Goal: Task Accomplishment & Management: Complete application form

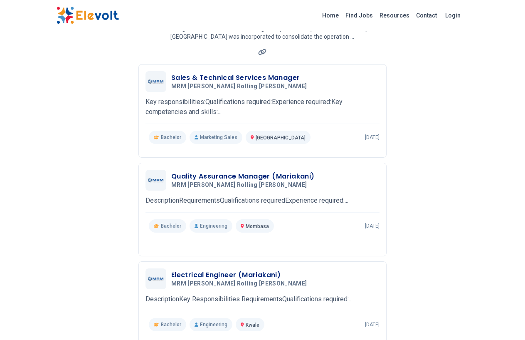
scroll to position [42, 0]
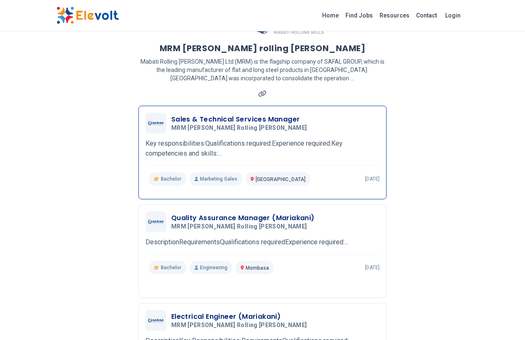
click at [190, 172] on p "Marketing Sales" at bounding box center [216, 178] width 53 height 13
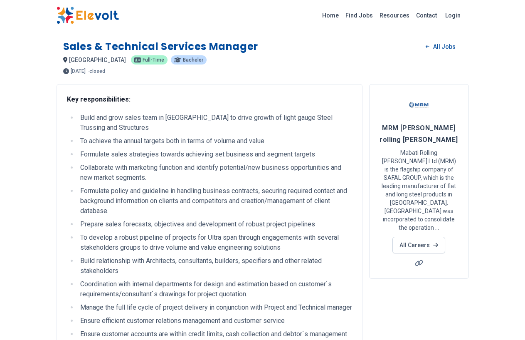
click at [143, 59] on span "full-time" at bounding box center [154, 59] width 22 height 5
click at [183, 62] on span "bachelor" at bounding box center [193, 59] width 20 height 5
drag, startPoint x: 75, startPoint y: 33, endPoint x: 77, endPoint y: 0, distance: 33.7
drag, startPoint x: 77, startPoint y: 0, endPoint x: 0, endPoint y: 258, distance: 269.7
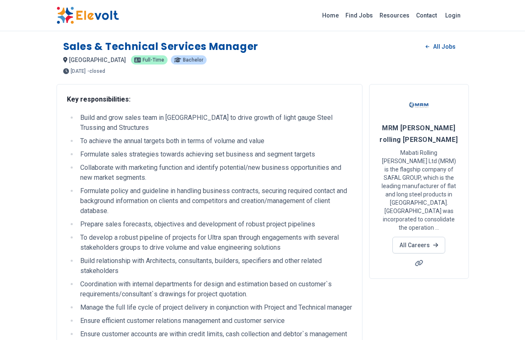
drag, startPoint x: 0, startPoint y: 258, endPoint x: 1, endPoint y: 279, distance: 20.8
drag, startPoint x: 1, startPoint y: 279, endPoint x: 8, endPoint y: 282, distance: 7.3
drag, startPoint x: 431, startPoint y: 330, endPoint x: 235, endPoint y: 316, distance: 196.6
click at [69, 62] on span "nairobi city" at bounding box center [97, 60] width 57 height 7
click at [171, 55] on p "bachelor" at bounding box center [189, 59] width 36 height 9
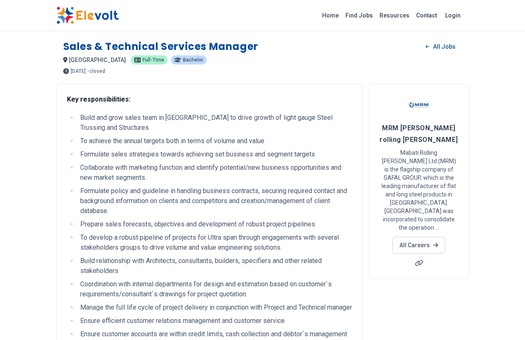
click at [183, 57] on span "bachelor" at bounding box center [193, 59] width 20 height 5
click at [78, 116] on li "Build and grow sales team in [GEOGRAPHIC_DATA] to drive growth of light gauge S…" at bounding box center [215, 123] width 274 height 20
click at [452, 121] on div at bounding box center [418, 107] width 79 height 27
click at [455, 125] on span "MRM [PERSON_NAME] rolling [PERSON_NAME]" at bounding box center [418, 134] width 78 height 20
drag, startPoint x: 455, startPoint y: 128, endPoint x: 155, endPoint y: 108, distance: 300.7
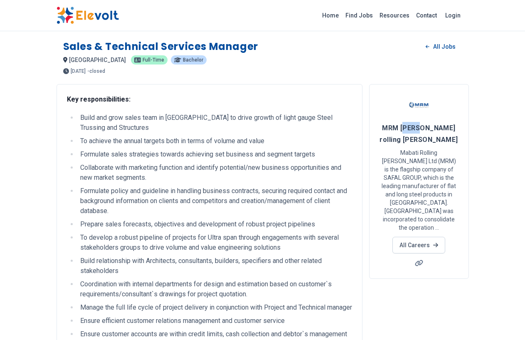
click at [425, 128] on span "MRM [PERSON_NAME] rolling [PERSON_NAME]" at bounding box center [418, 134] width 78 height 20
click at [197, 4] on div "Home Find Jobs Resources Contact Login" at bounding box center [262, 15] width 525 height 31
